Goal: Task Accomplishment & Management: Use online tool/utility

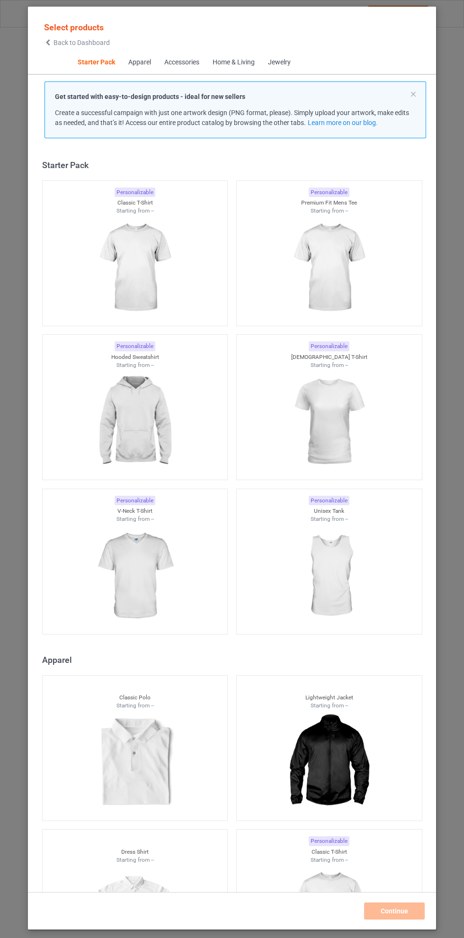
scroll to position [12, 0]
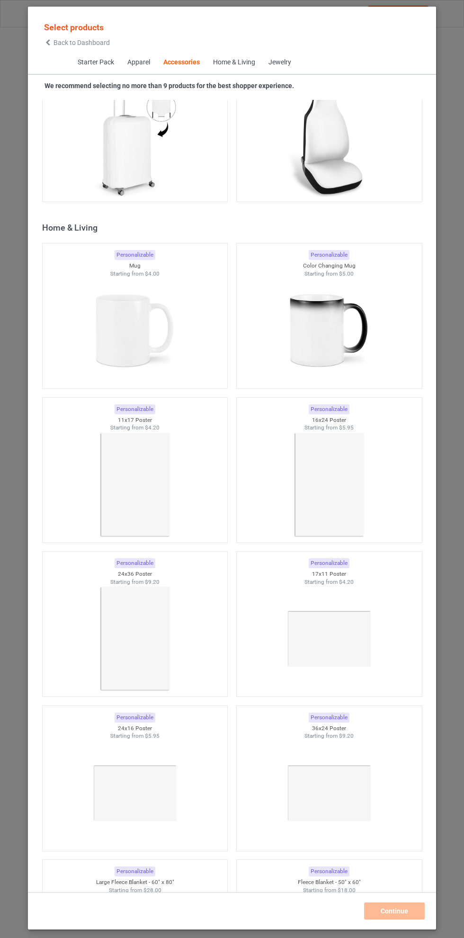
scroll to position [8169, 0]
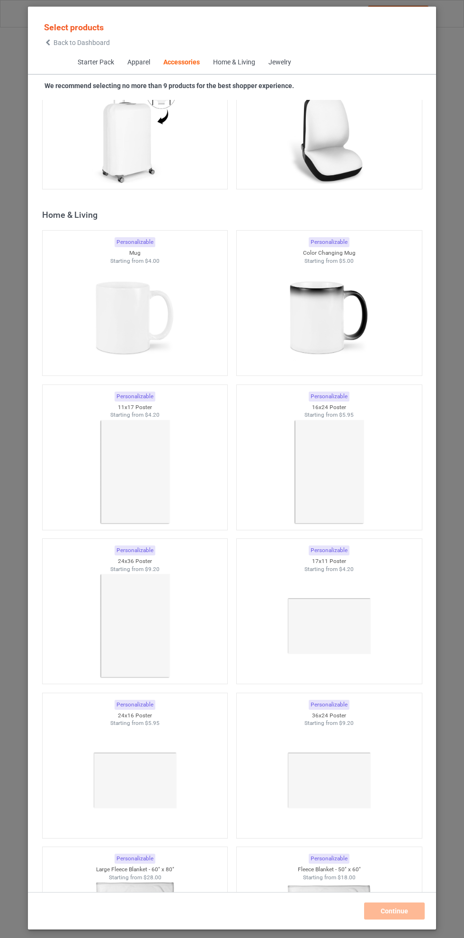
click at [136, 309] on img at bounding box center [134, 318] width 85 height 106
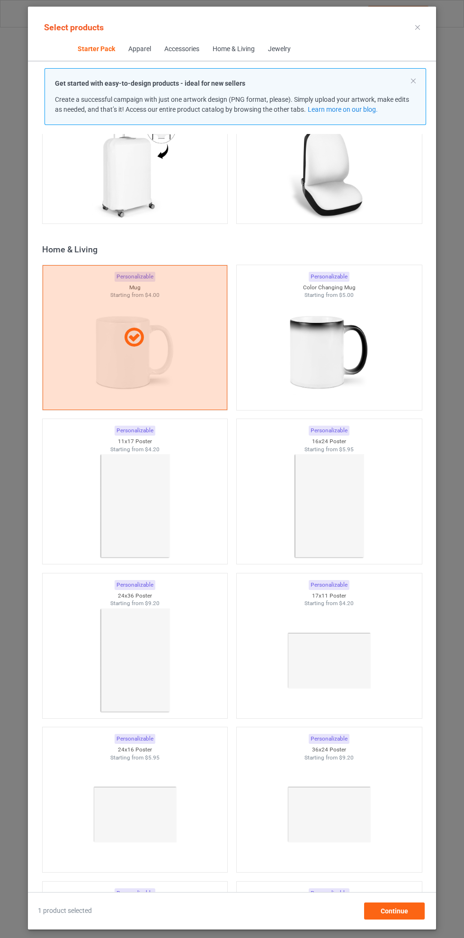
click at [418, 27] on icon at bounding box center [417, 27] width 5 height 5
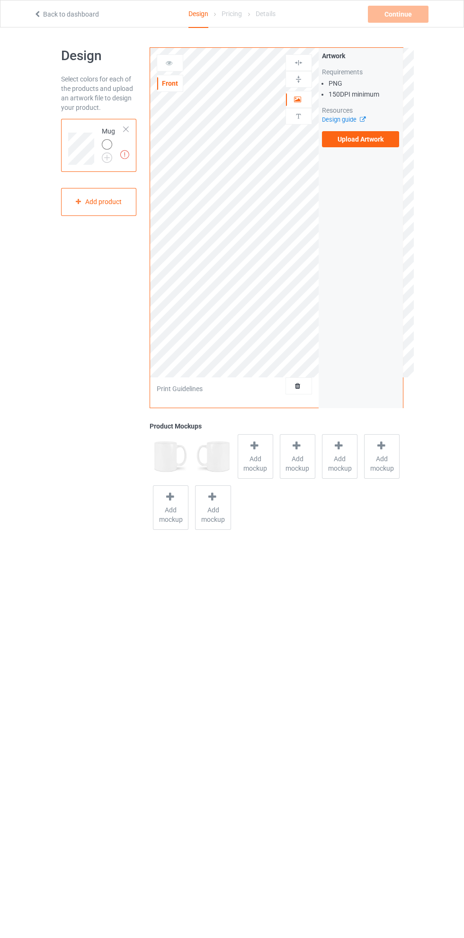
click at [368, 139] on label "Upload Artwork" at bounding box center [361, 139] width 78 height 16
click at [0, 0] on input "Upload Artwork" at bounding box center [0, 0] width 0 height 0
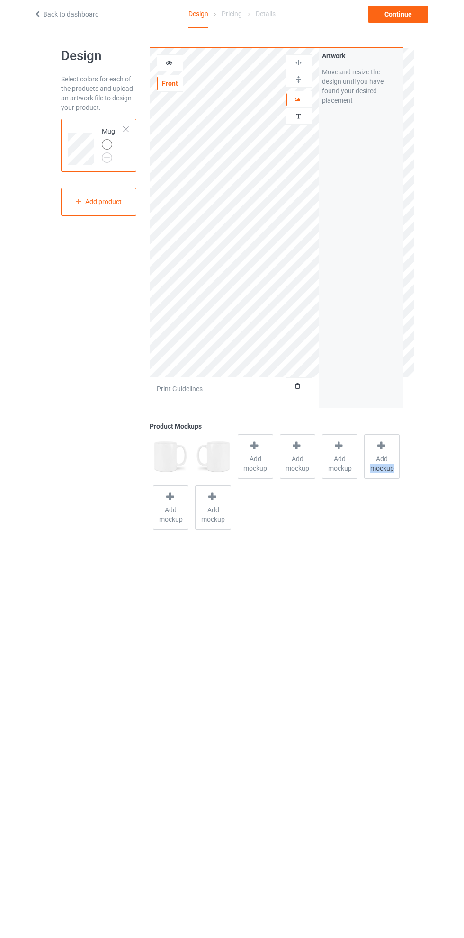
click at [340, 597] on body "Back to dashboard Design Pricing Details Continue Design Select colors for each…" at bounding box center [232, 496] width 464 height 938
click at [329, 598] on body "Back to dashboard Design Pricing Details Continue Design Select colors for each…" at bounding box center [232, 496] width 464 height 938
click at [183, 60] on div at bounding box center [170, 62] width 27 height 17
click at [170, 59] on icon at bounding box center [169, 61] width 8 height 7
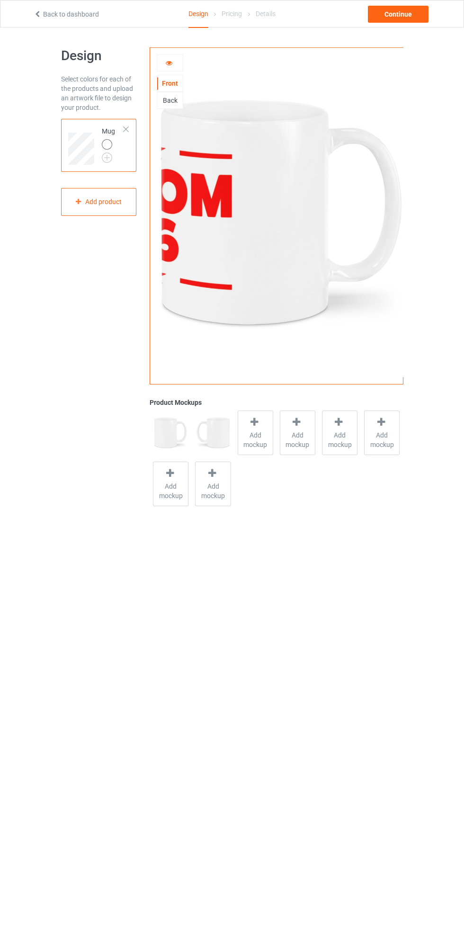
click at [172, 100] on div "Back" at bounding box center [170, 100] width 26 height 9
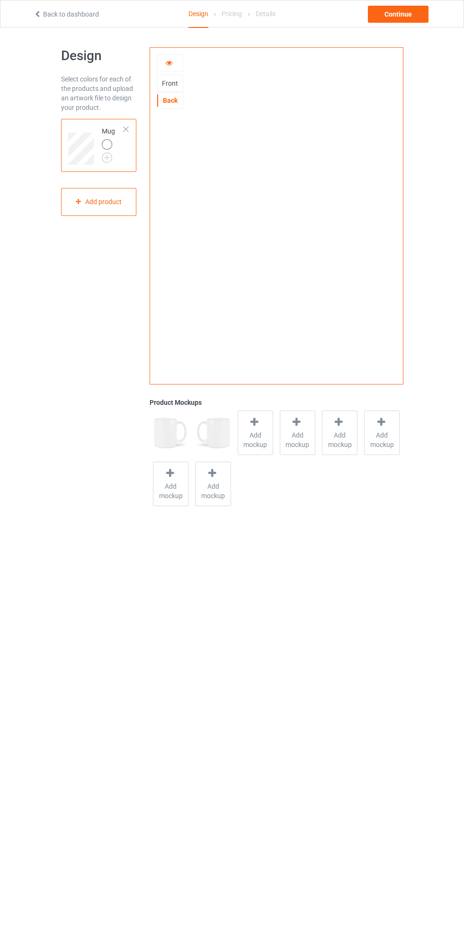
click at [169, 62] on icon at bounding box center [169, 61] width 8 height 7
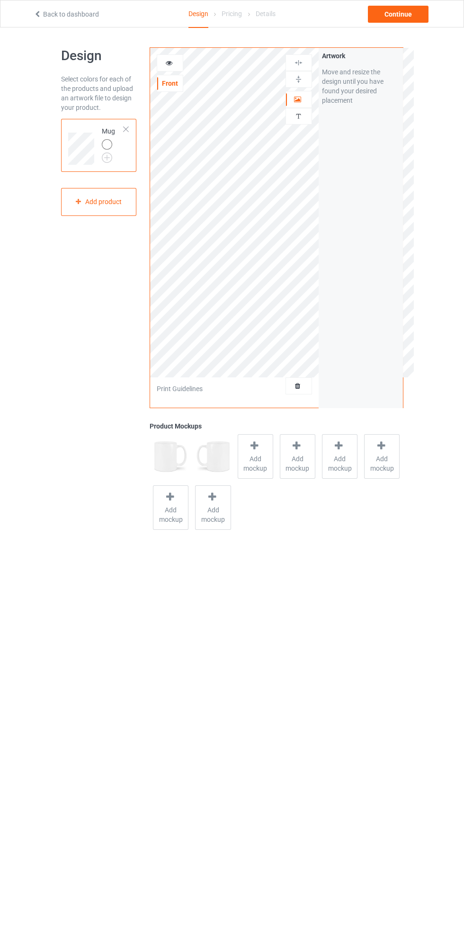
click at [297, 107] on div "Artwork" at bounding box center [299, 99] width 27 height 17
click at [303, 104] on div at bounding box center [299, 99] width 26 height 9
click at [299, 66] on img at bounding box center [298, 62] width 9 height 9
click at [169, 62] on icon at bounding box center [169, 61] width 8 height 7
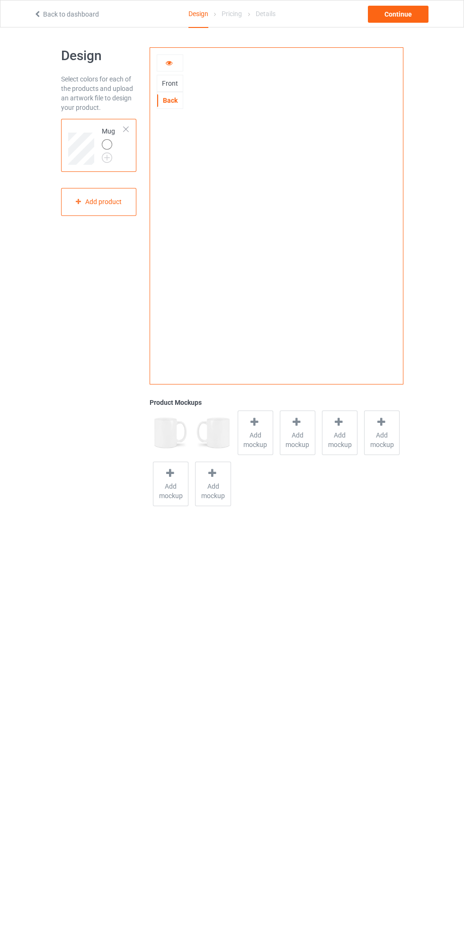
click at [172, 83] on div "Front" at bounding box center [170, 83] width 26 height 9
click at [182, 102] on div "Back" at bounding box center [170, 100] width 26 height 9
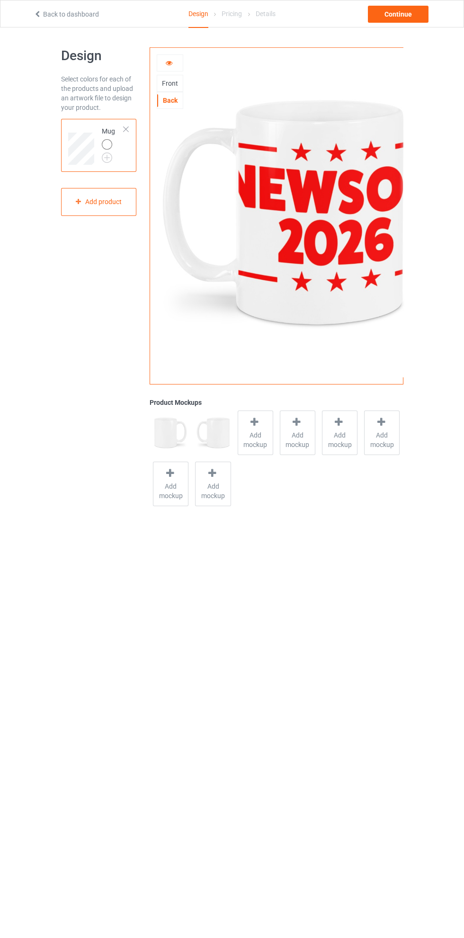
click at [172, 83] on div "Front" at bounding box center [170, 83] width 26 height 9
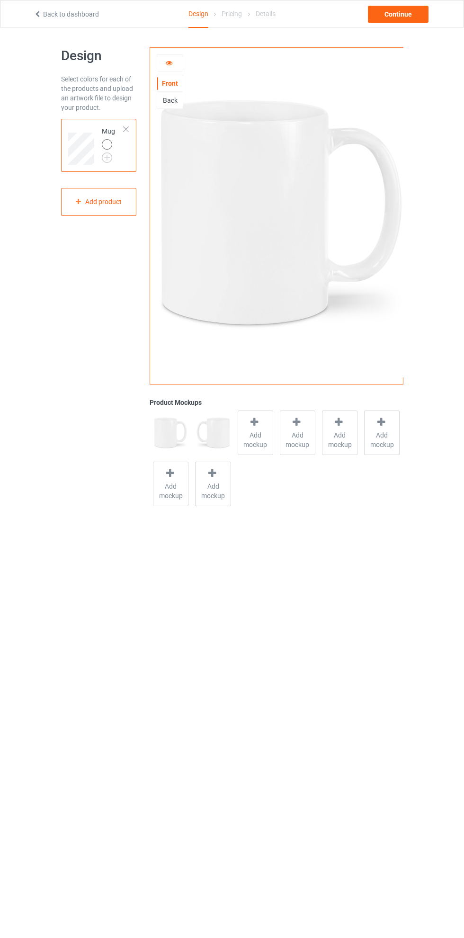
click at [169, 62] on icon at bounding box center [169, 61] width 8 height 7
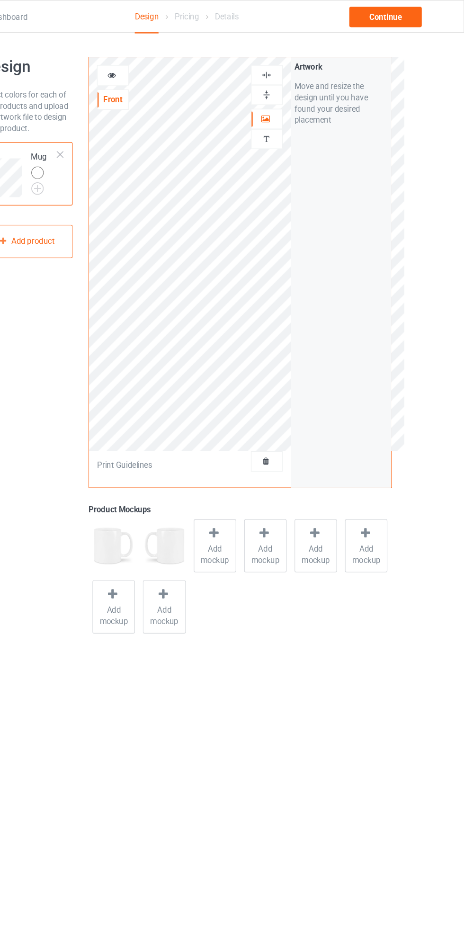
click at [174, 61] on div at bounding box center [170, 62] width 26 height 9
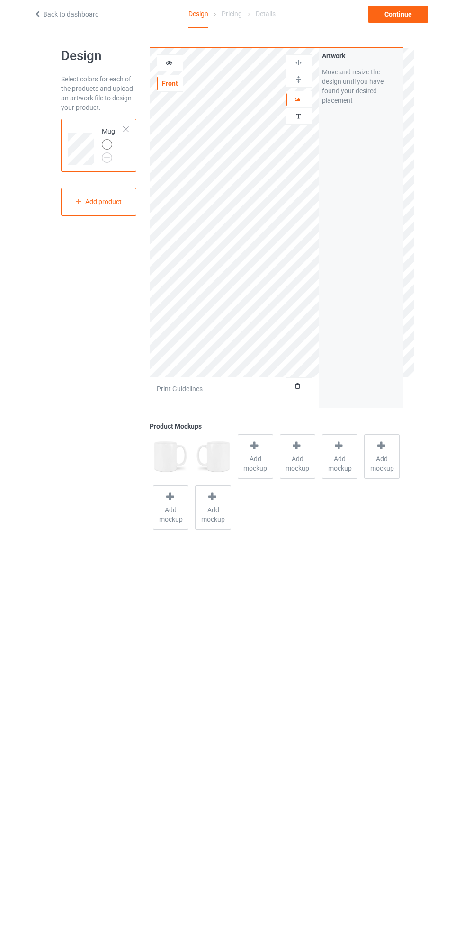
click at [177, 62] on div at bounding box center [170, 62] width 26 height 9
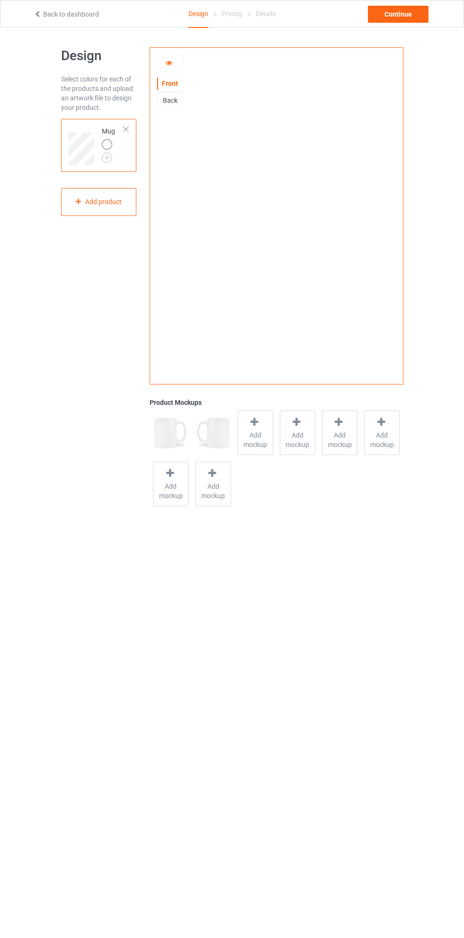
click at [169, 62] on icon at bounding box center [169, 61] width 8 height 7
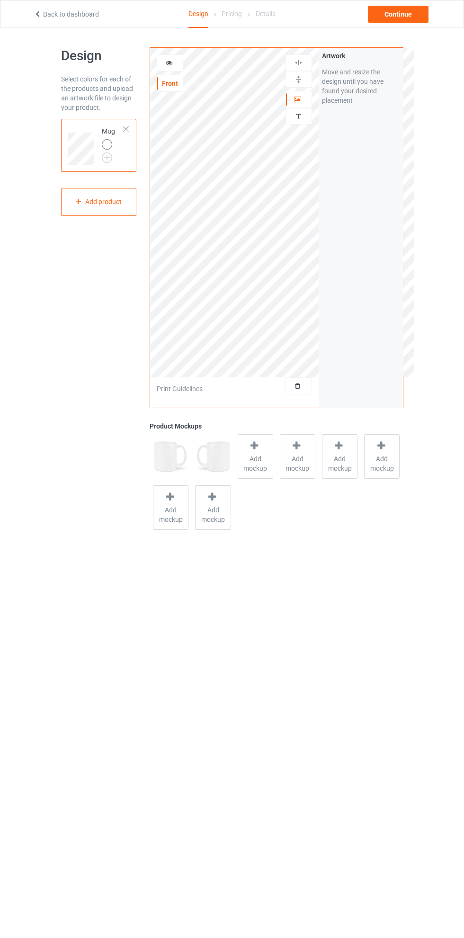
click at [309, 104] on div at bounding box center [299, 99] width 26 height 9
click at [298, 100] on icon at bounding box center [298, 98] width 8 height 7
click at [303, 66] on img at bounding box center [298, 62] width 9 height 9
click at [171, 61] on icon at bounding box center [169, 61] width 8 height 7
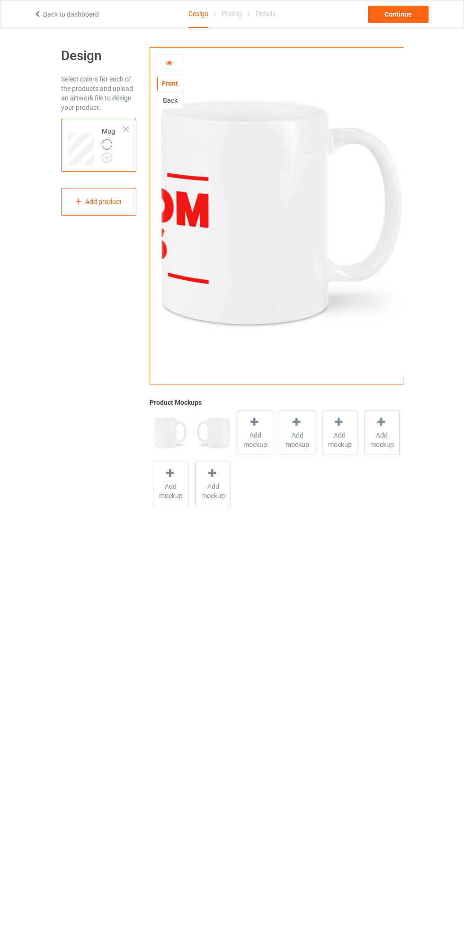
click at [177, 103] on div "Back" at bounding box center [170, 100] width 26 height 9
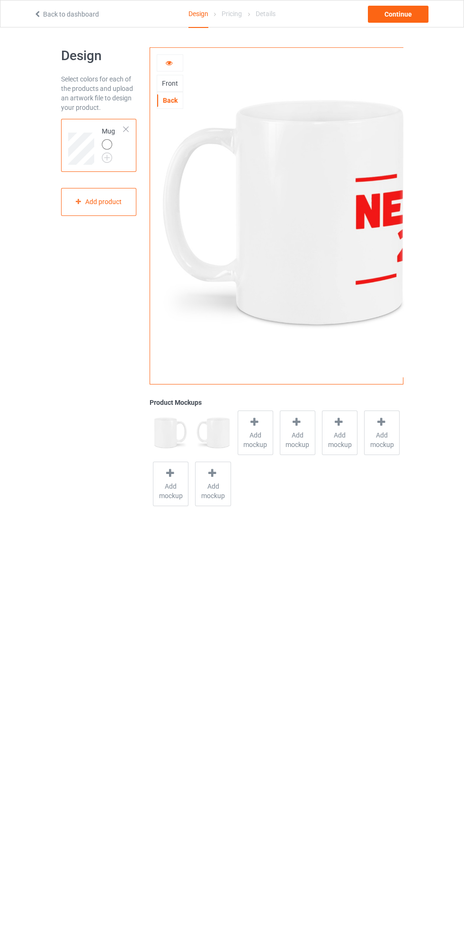
click at [169, 62] on icon at bounding box center [169, 61] width 8 height 7
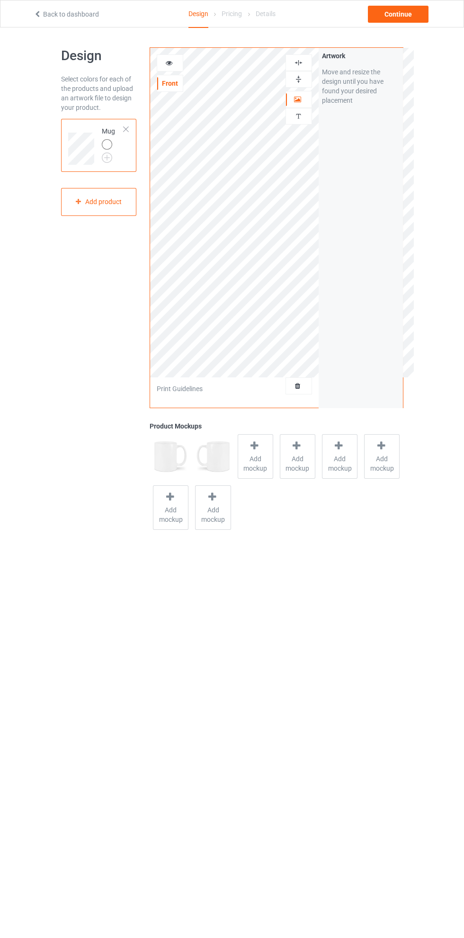
click at [300, 81] on img at bounding box center [298, 79] width 9 height 9
click at [169, 62] on icon at bounding box center [169, 61] width 8 height 7
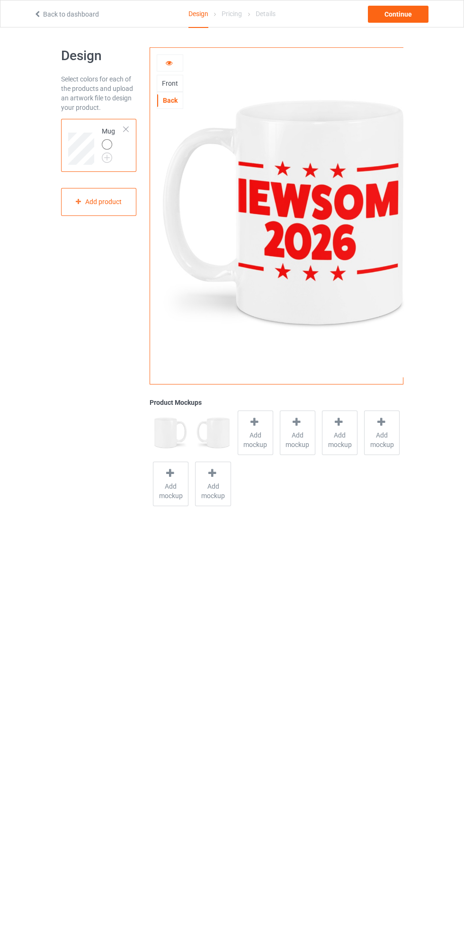
click at [172, 83] on div "Front" at bounding box center [170, 83] width 26 height 9
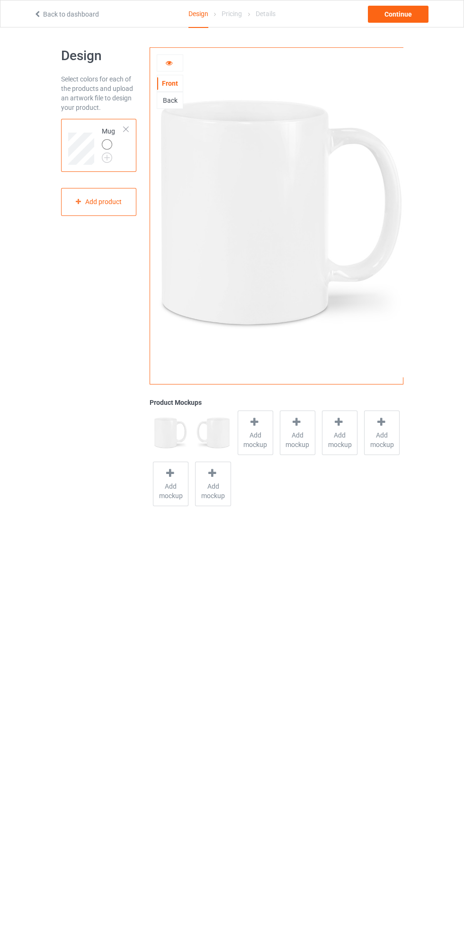
click at [172, 60] on icon at bounding box center [169, 61] width 8 height 7
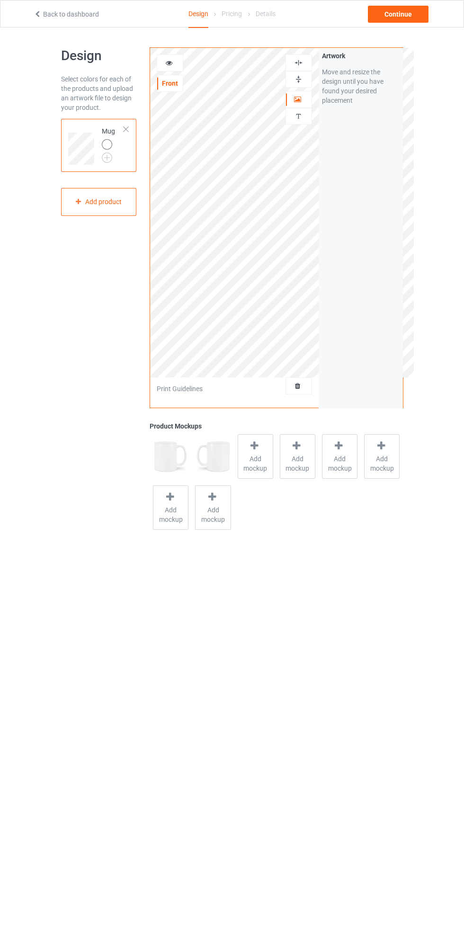
click at [306, 76] on div at bounding box center [299, 79] width 26 height 9
click at [171, 61] on icon at bounding box center [169, 61] width 8 height 7
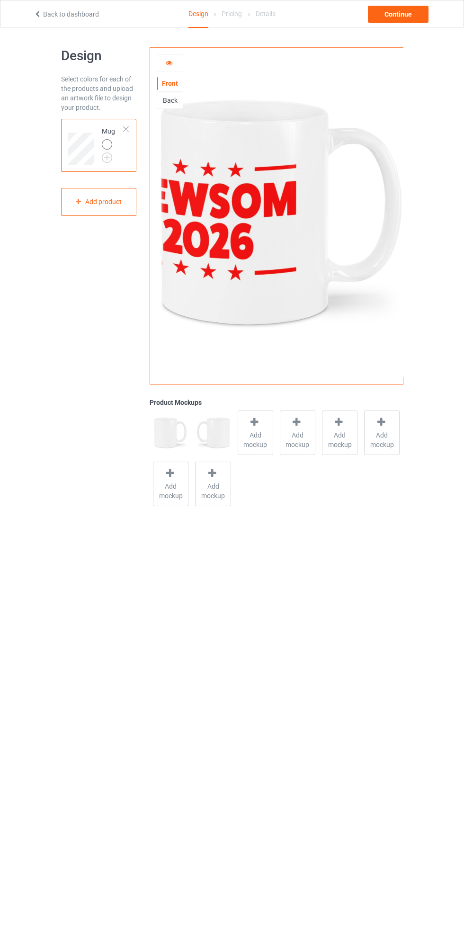
click at [172, 61] on icon at bounding box center [169, 61] width 8 height 7
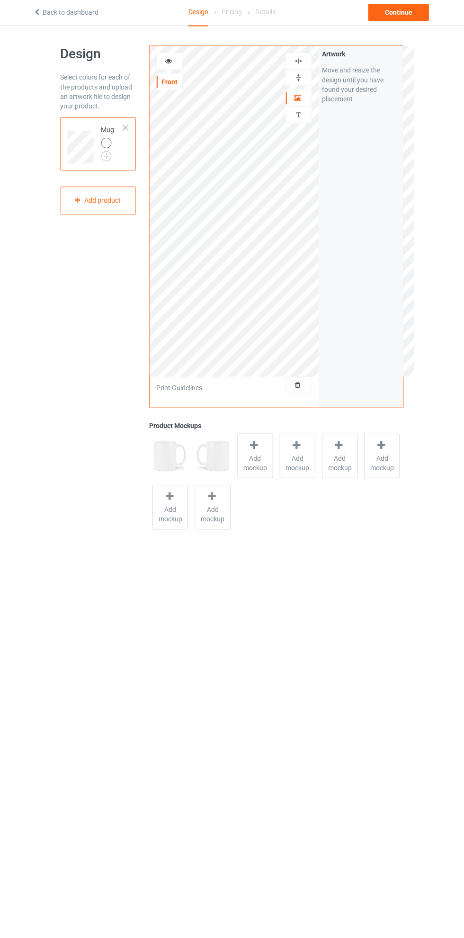
click at [169, 62] on icon at bounding box center [169, 61] width 8 height 7
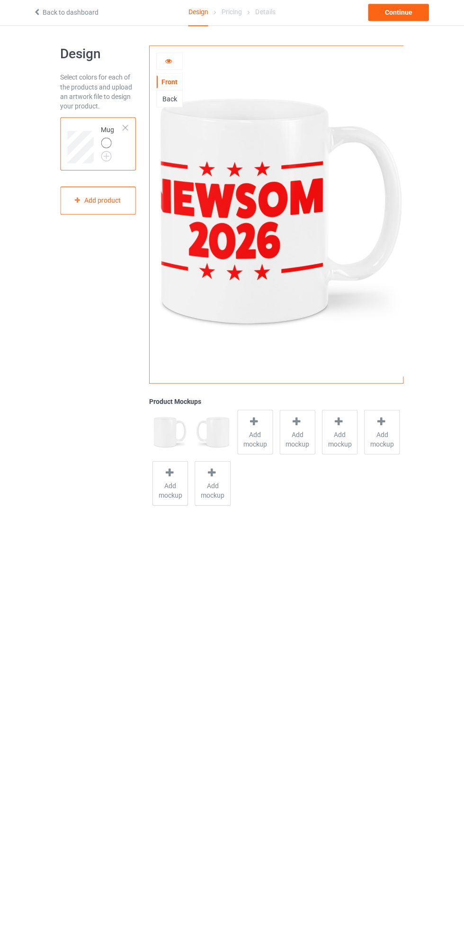
click at [169, 62] on icon at bounding box center [169, 61] width 8 height 7
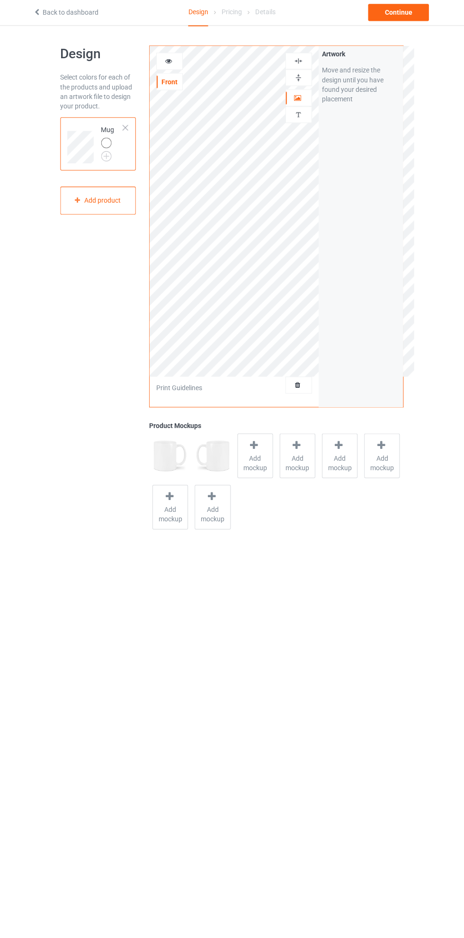
click at [298, 104] on div "Artwork" at bounding box center [299, 99] width 27 height 17
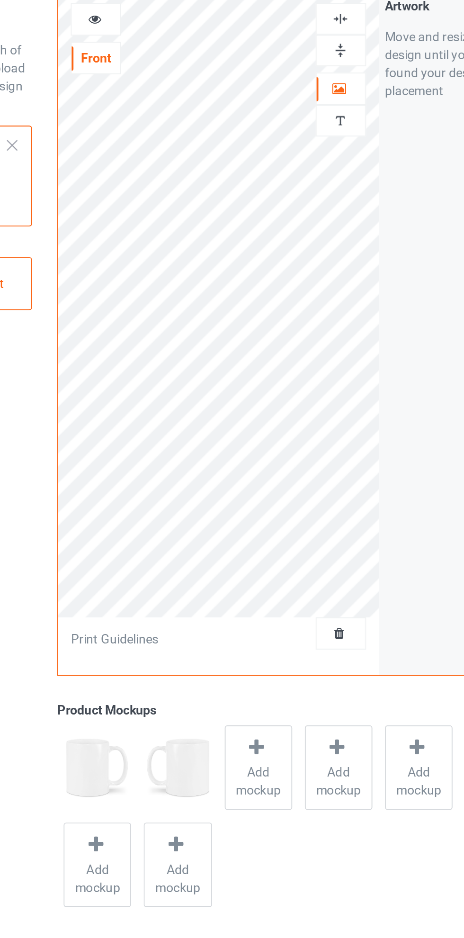
click at [301, 67] on img at bounding box center [298, 62] width 9 height 9
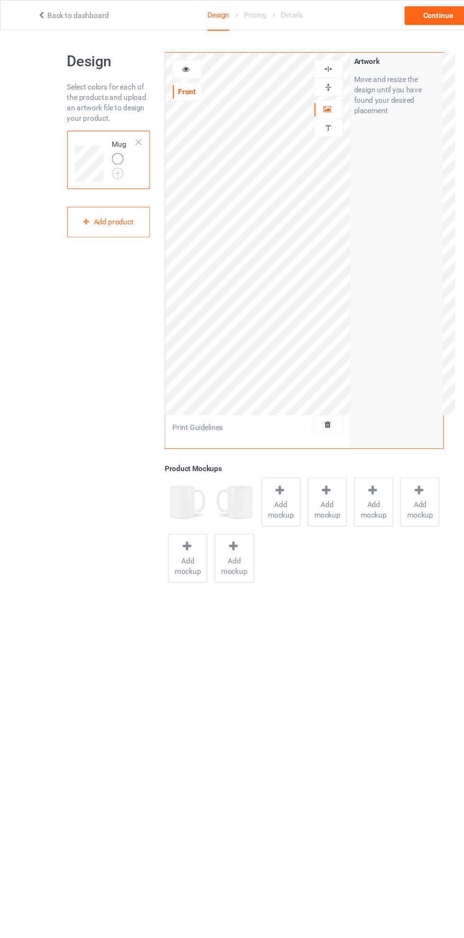
click at [170, 58] on icon at bounding box center [169, 61] width 8 height 7
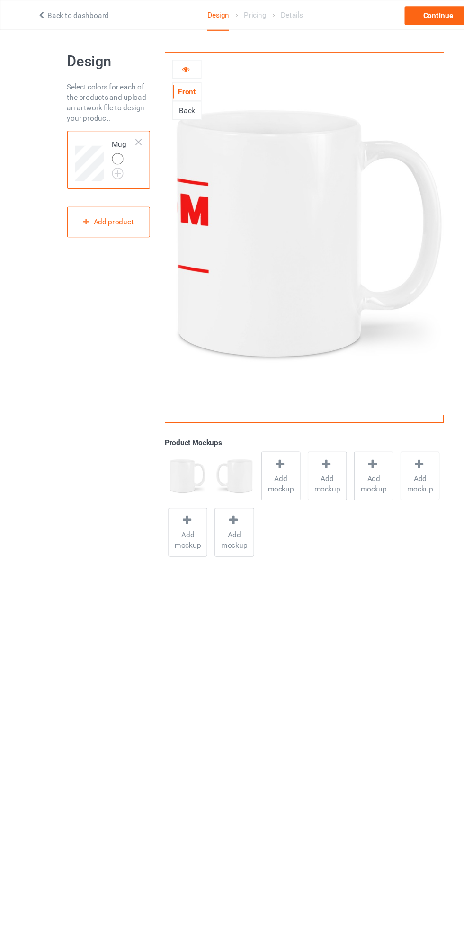
click at [169, 62] on icon at bounding box center [169, 61] width 8 height 7
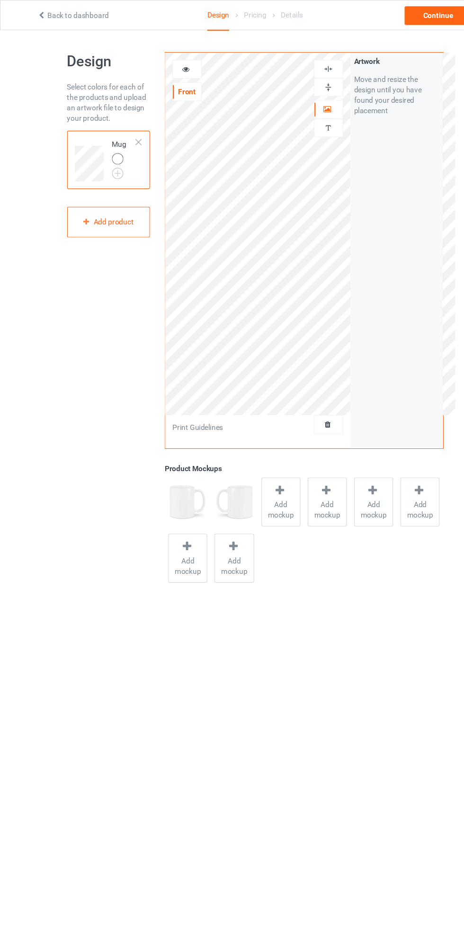
click at [303, 82] on div at bounding box center [299, 79] width 26 height 9
click at [175, 62] on div at bounding box center [170, 62] width 26 height 9
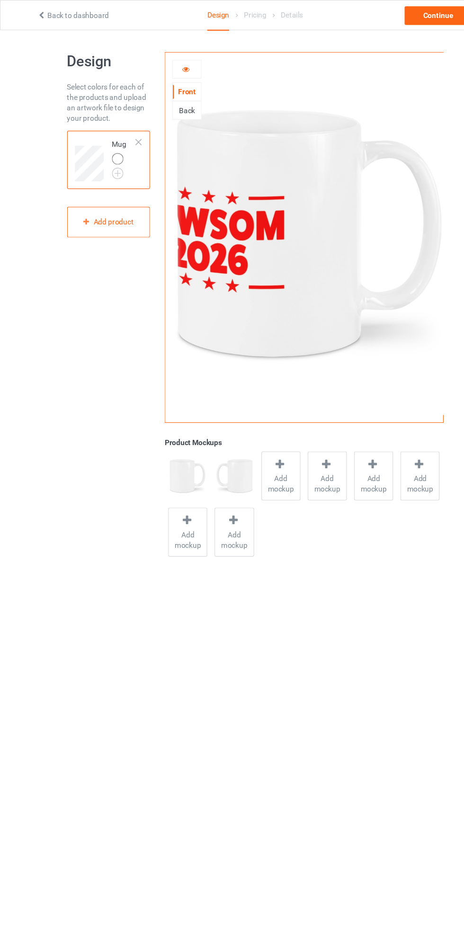
click at [169, 62] on icon at bounding box center [169, 61] width 8 height 7
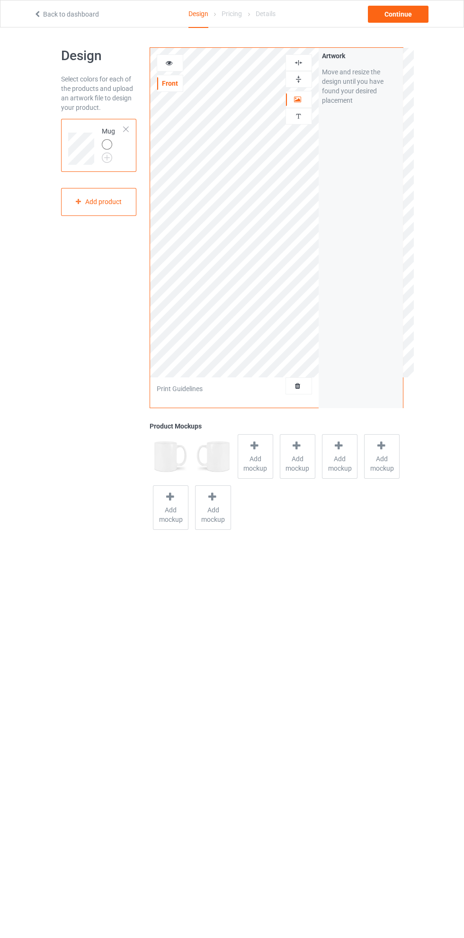
click at [170, 62] on icon at bounding box center [169, 61] width 8 height 7
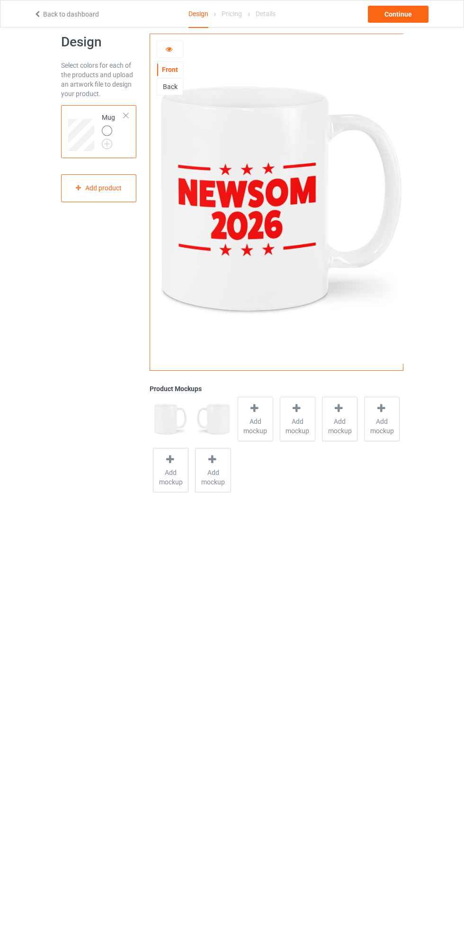
scroll to position [14, 0]
click at [258, 414] on div at bounding box center [255, 410] width 13 height 14
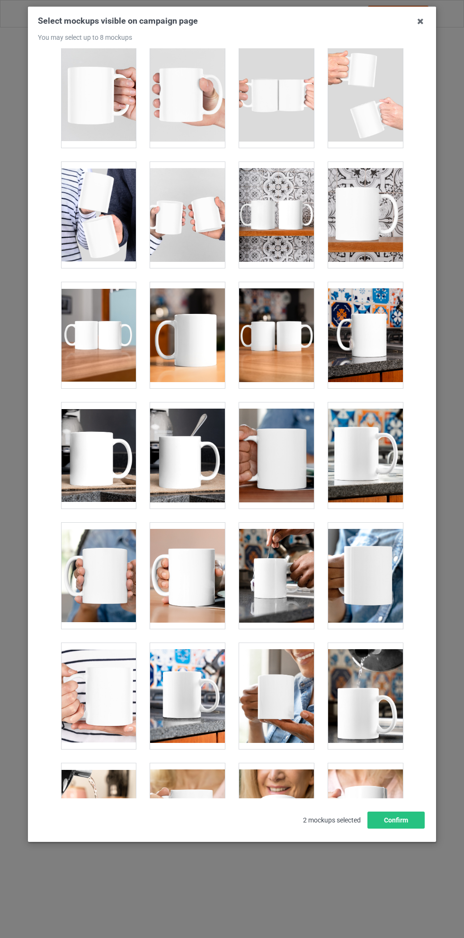
scroll to position [1339, 0]
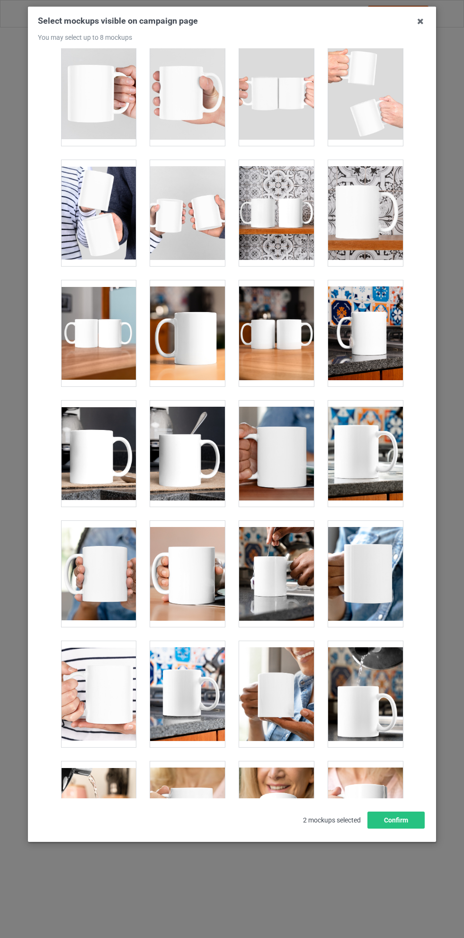
click at [283, 555] on div at bounding box center [276, 574] width 75 height 106
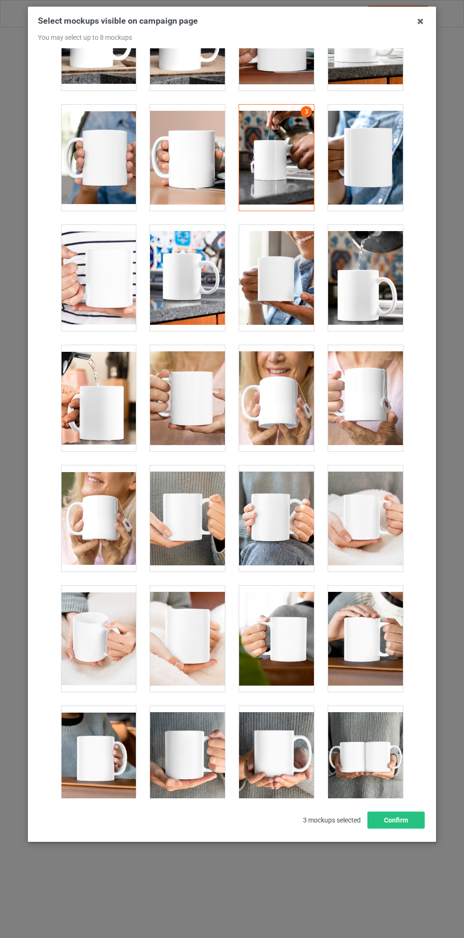
scroll to position [1796, 0]
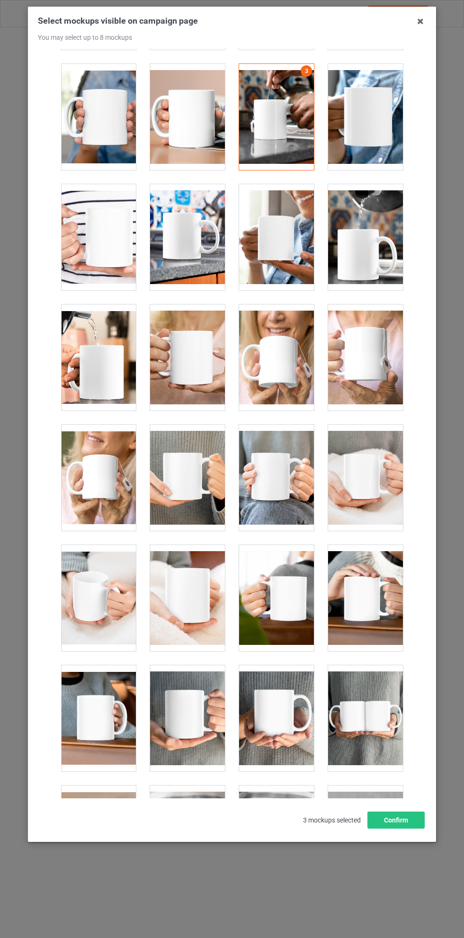
click at [361, 581] on div at bounding box center [365, 598] width 75 height 106
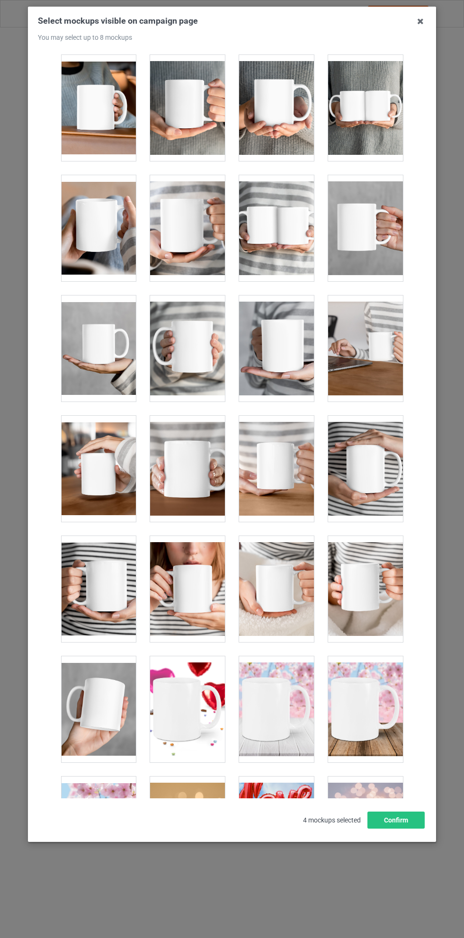
scroll to position [2439, 0]
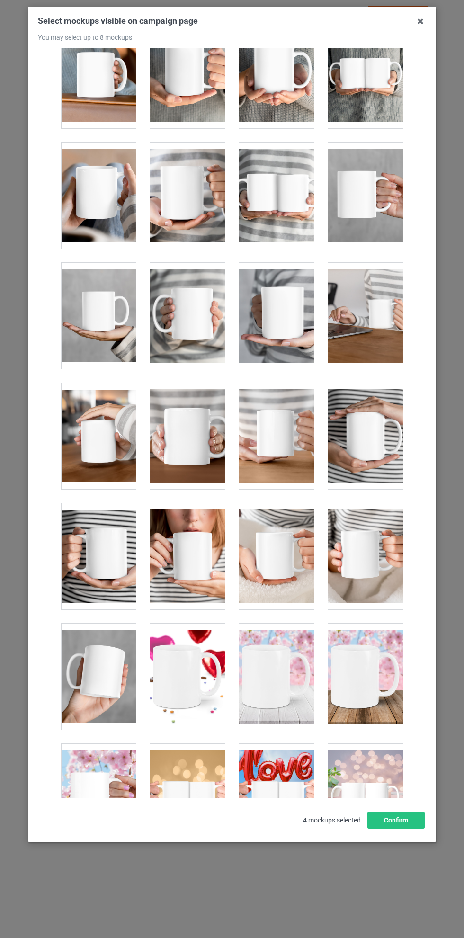
click at [371, 526] on div at bounding box center [365, 556] width 75 height 106
click at [403, 829] on button "Confirm" at bounding box center [395, 820] width 57 height 17
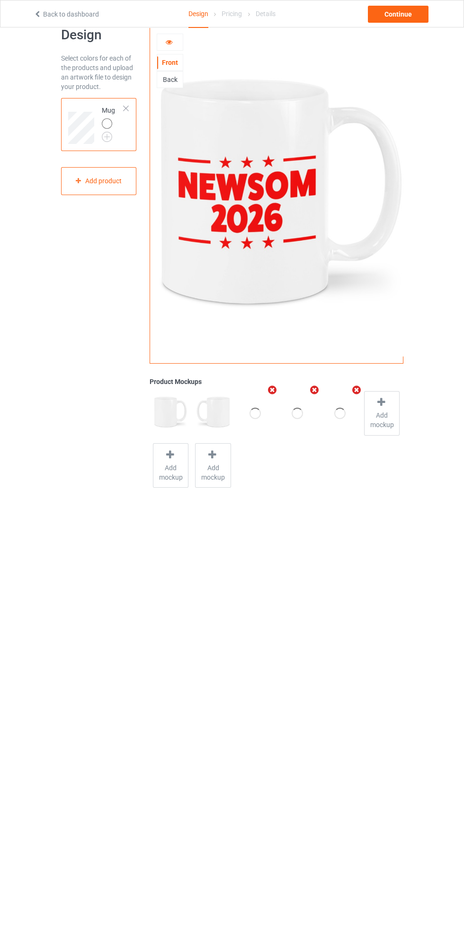
click at [176, 80] on div "Back" at bounding box center [170, 79] width 26 height 9
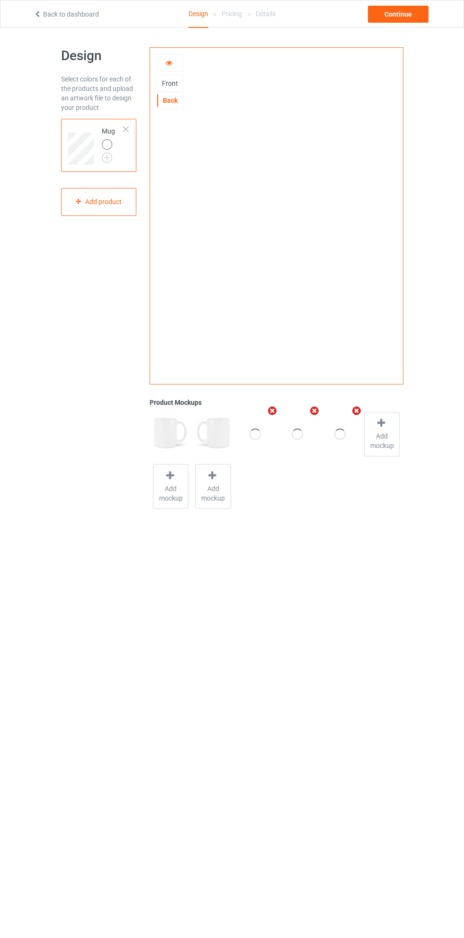
scroll to position [0, 0]
click at [173, 83] on div "Front" at bounding box center [170, 83] width 26 height 9
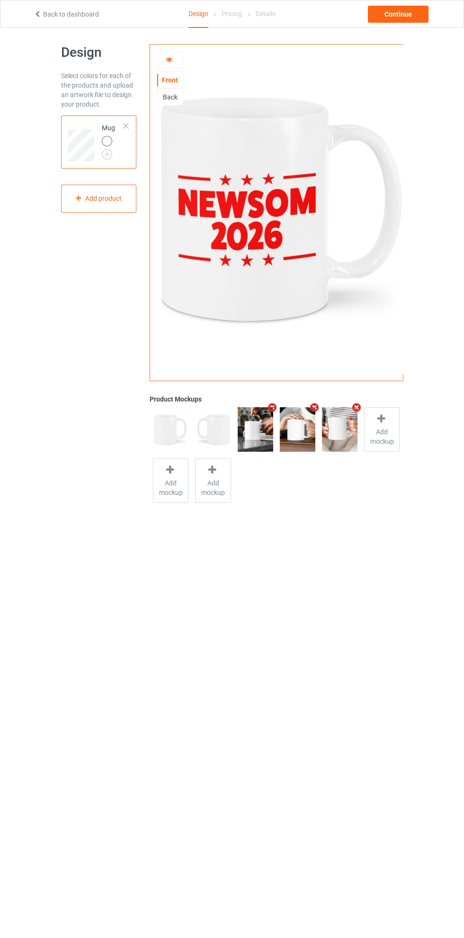
scroll to position [6, 0]
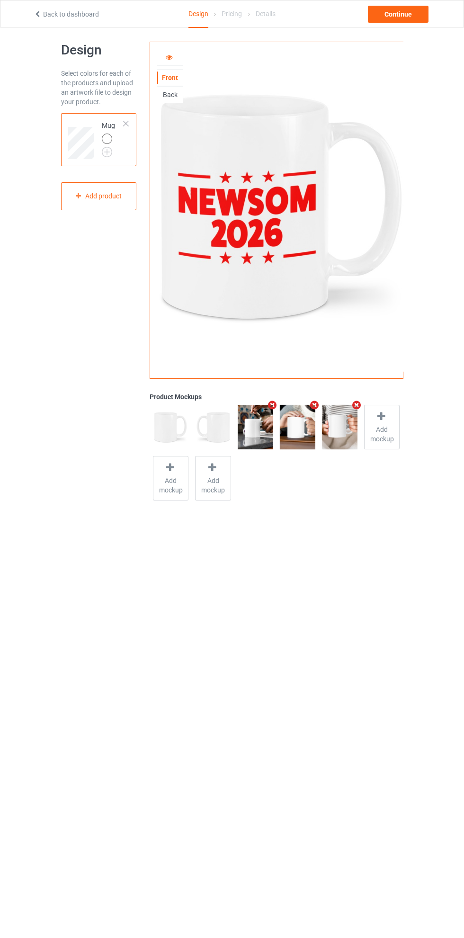
click at [386, 430] on span "Add mockup" at bounding box center [382, 434] width 35 height 19
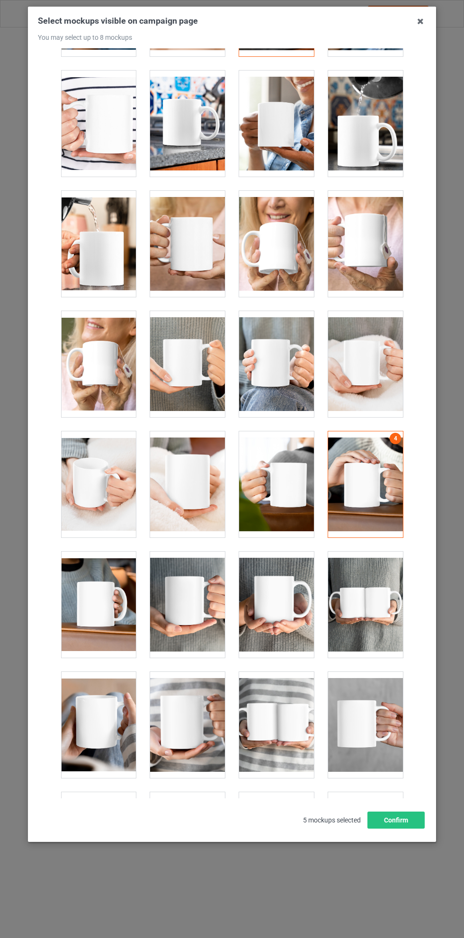
scroll to position [1894, 0]
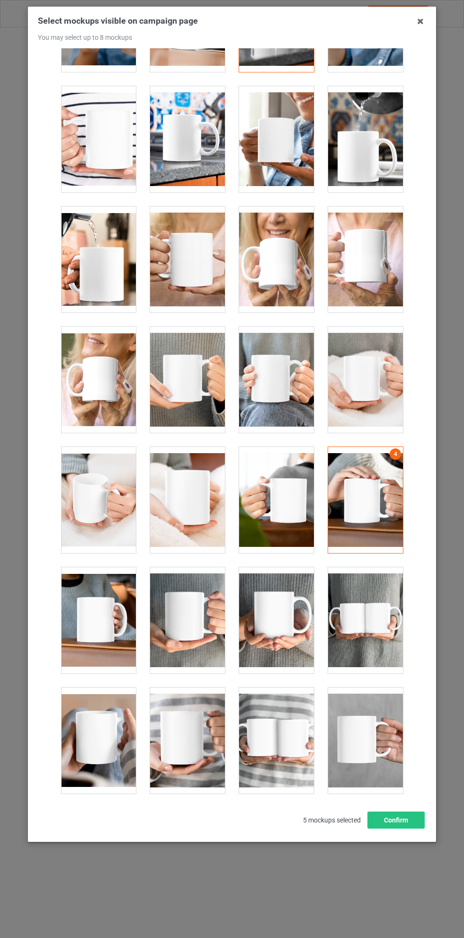
click at [282, 371] on div at bounding box center [276, 380] width 75 height 106
click at [402, 829] on button "Confirm" at bounding box center [395, 820] width 57 height 17
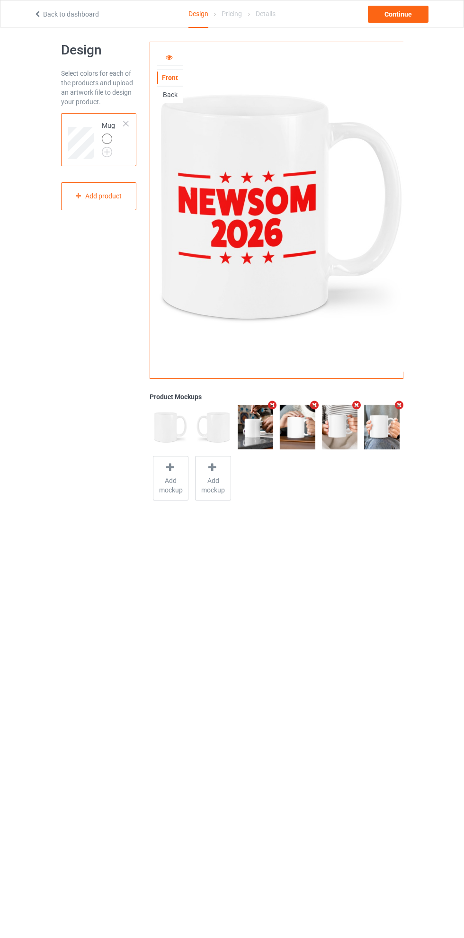
scroll to position [9, 0]
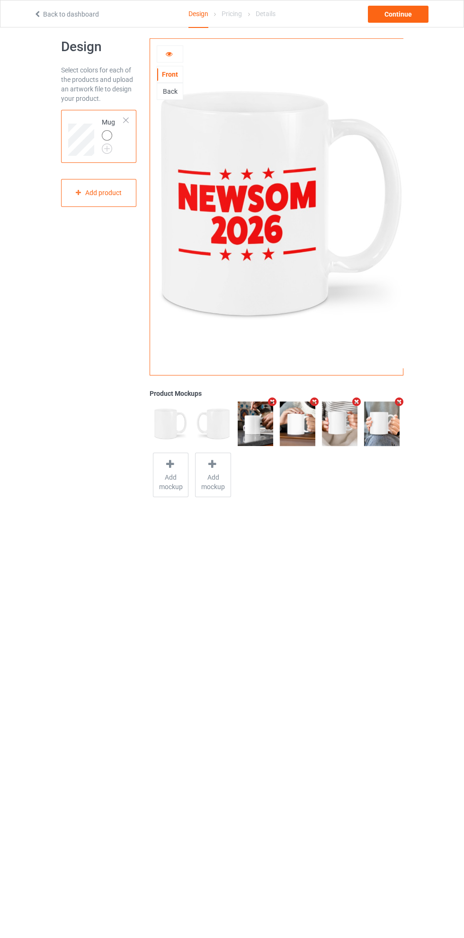
click at [409, 18] on div "Continue" at bounding box center [398, 14] width 61 height 17
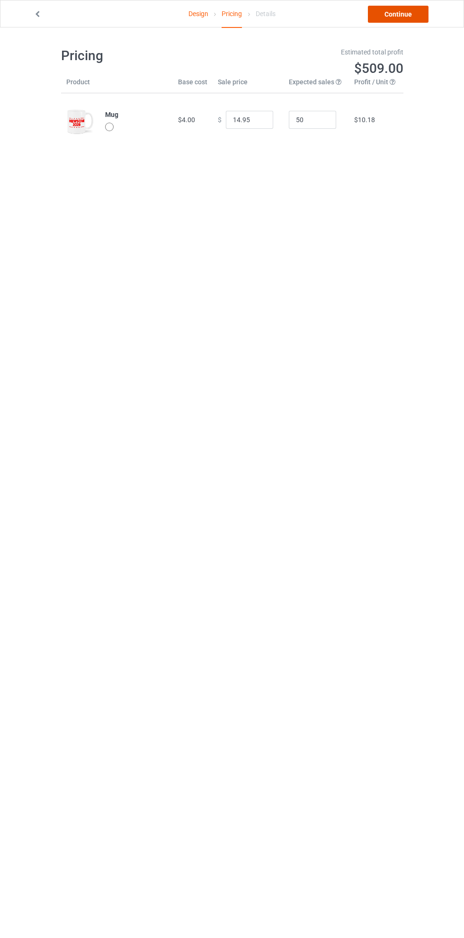
click at [409, 19] on link "Continue" at bounding box center [398, 14] width 61 height 17
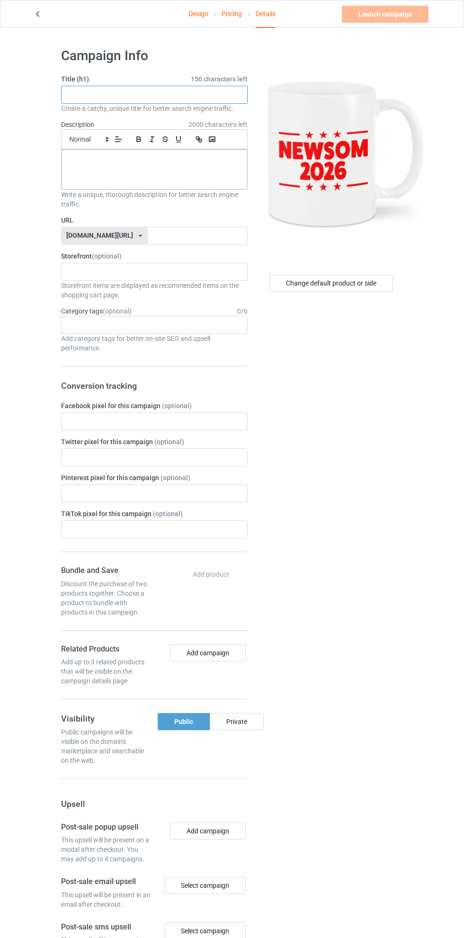
click at [197, 94] on input "text" at bounding box center [154, 95] width 187 height 18
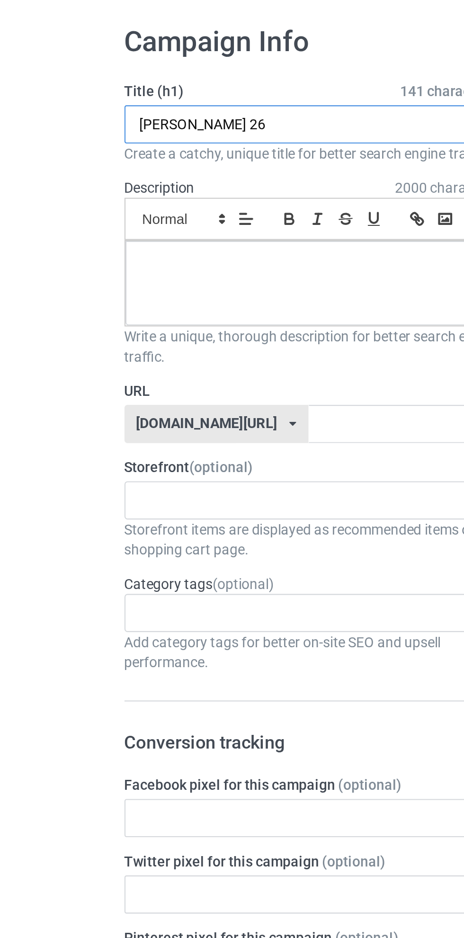
type input "[PERSON_NAME] 26"
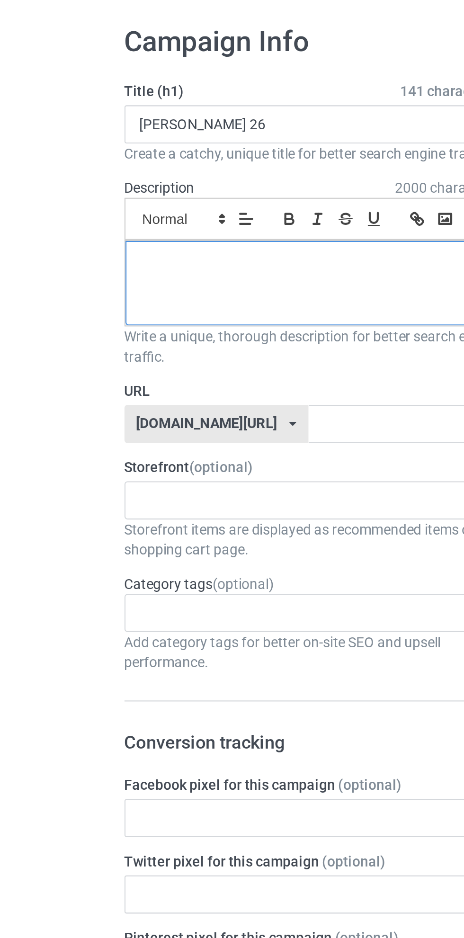
click at [151, 165] on div at bounding box center [155, 170] width 186 height 40
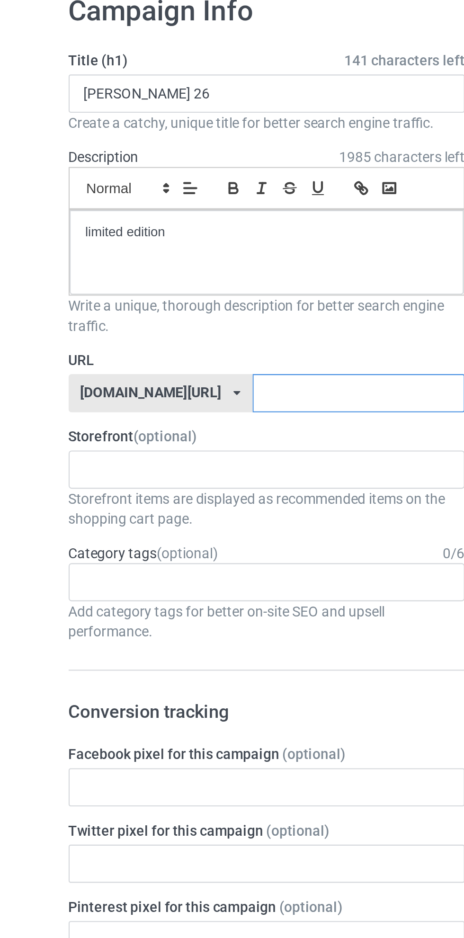
click at [182, 232] on input "text" at bounding box center [198, 236] width 100 height 18
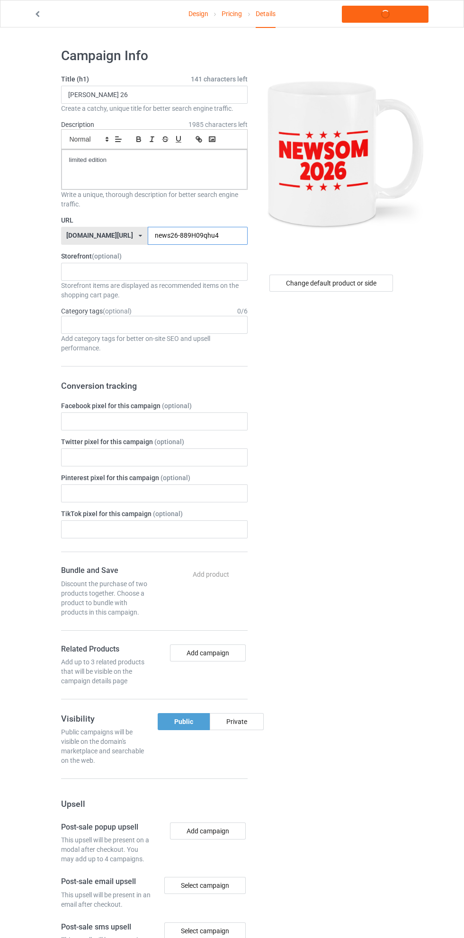
type input "news26-889H09qhu4g"
click at [394, 18] on link "Launch campaign" at bounding box center [385, 14] width 87 height 17
